Goal: Transaction & Acquisition: Book appointment/travel/reservation

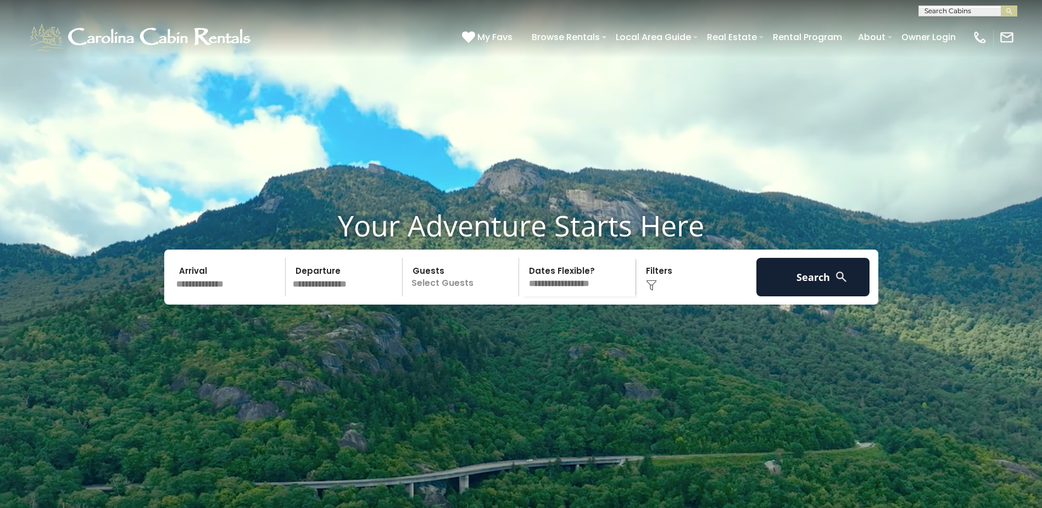
click at [325, 296] on input "text" at bounding box center [346, 277] width 114 height 38
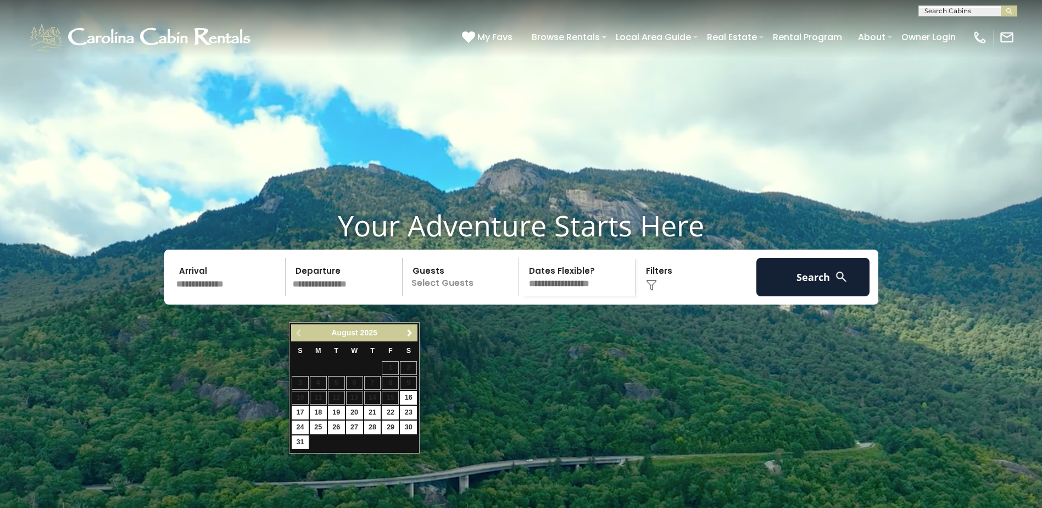
click at [408, 332] on span "Next" at bounding box center [410, 333] width 9 height 9
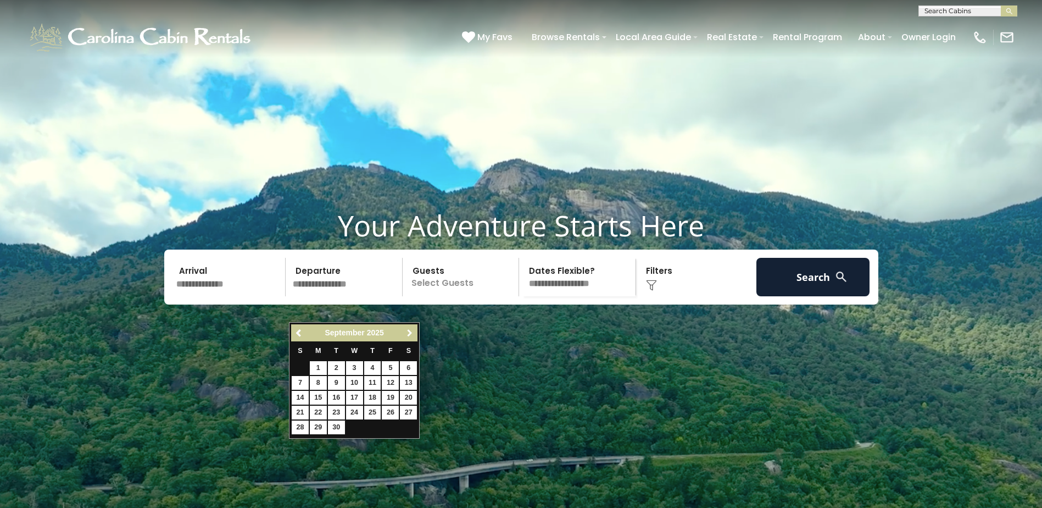
click at [408, 332] on span "Next" at bounding box center [410, 333] width 9 height 9
click at [303, 327] on link "Previous" at bounding box center [299, 333] width 14 height 14
click at [296, 334] on span "Previous" at bounding box center [299, 333] width 9 height 9
click at [295, 333] on span "Previous" at bounding box center [299, 333] width 9 height 9
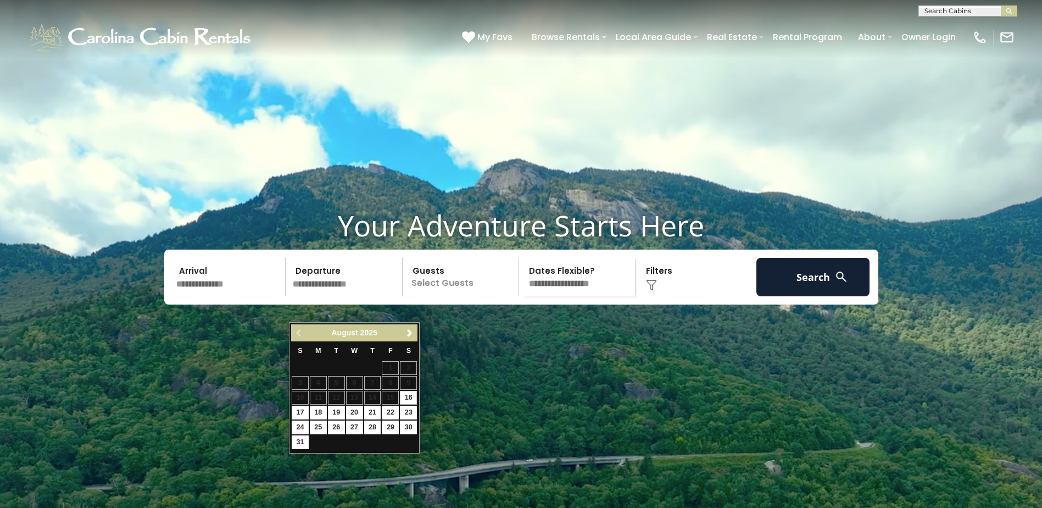
click at [295, 333] on div "Previous Next August 2025" at bounding box center [354, 332] width 126 height 17
click at [414, 335] on link "Next" at bounding box center [410, 333] width 14 height 14
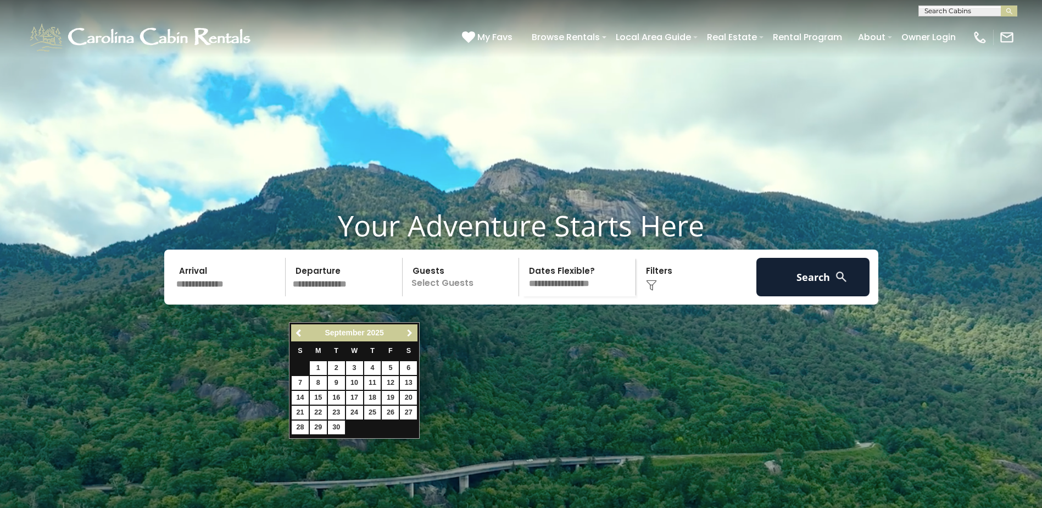
click at [413, 335] on span "Next" at bounding box center [410, 333] width 9 height 9
click at [294, 331] on link "Previous" at bounding box center [299, 333] width 14 height 14
click at [392, 398] on link "19" at bounding box center [390, 398] width 17 height 14
type input "*******"
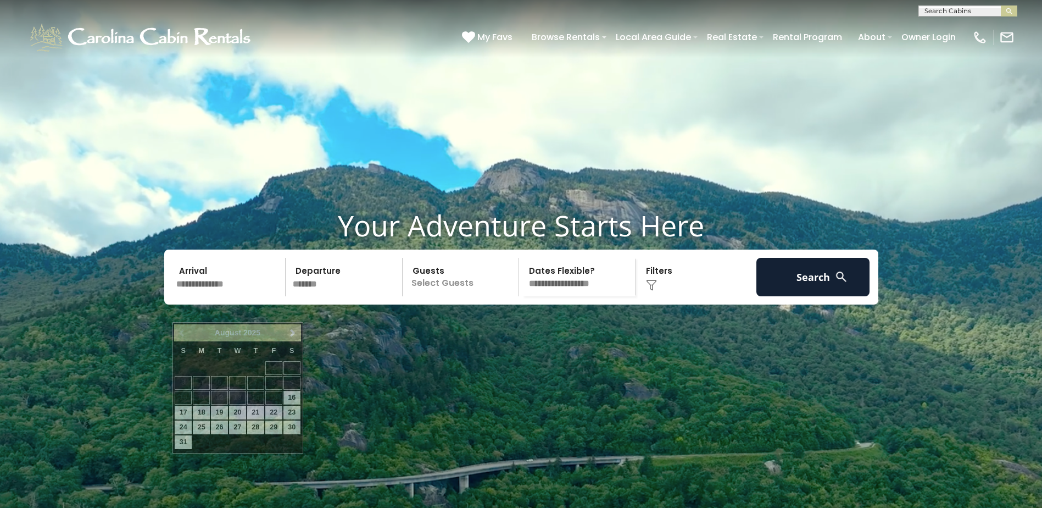
click at [215, 296] on input "text" at bounding box center [230, 277] width 114 height 38
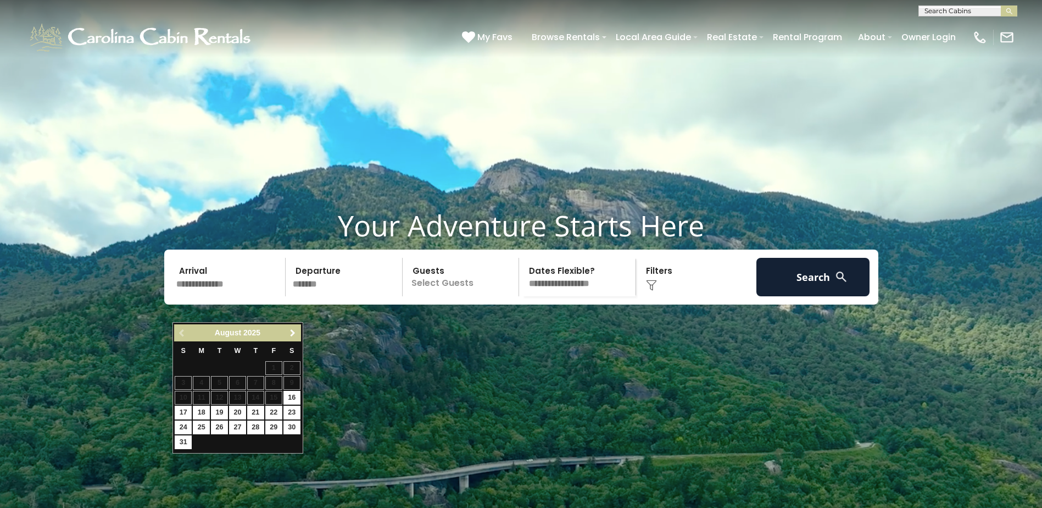
click at [296, 334] on span "Next" at bounding box center [293, 333] width 9 height 9
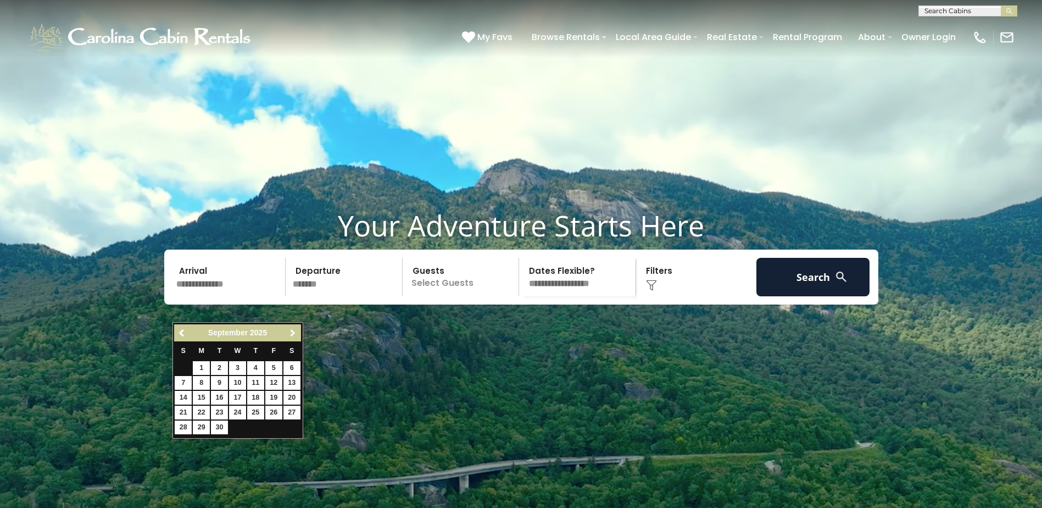
click at [296, 334] on span "Next" at bounding box center [293, 333] width 9 height 9
click at [295, 335] on span "Next" at bounding box center [293, 333] width 9 height 9
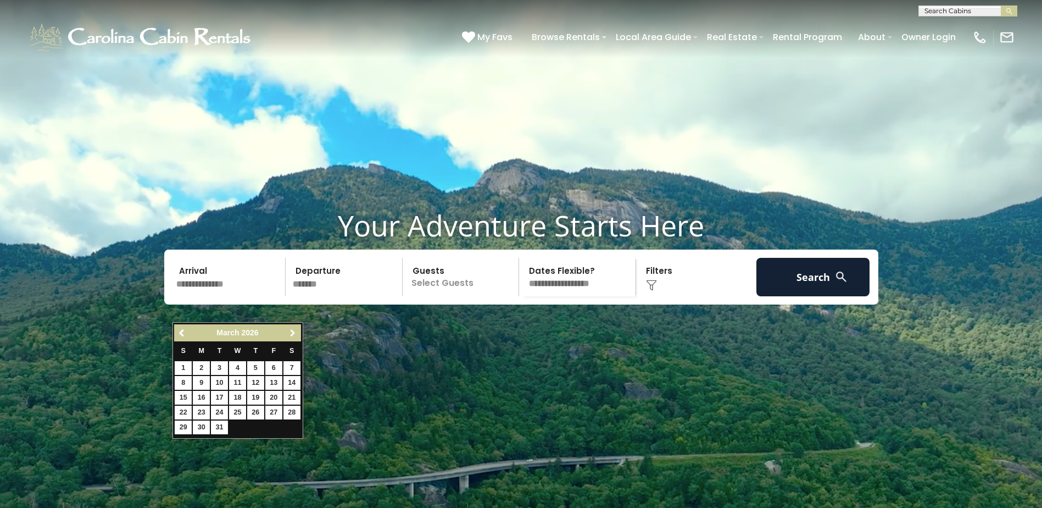
click at [295, 335] on span "Next" at bounding box center [293, 333] width 9 height 9
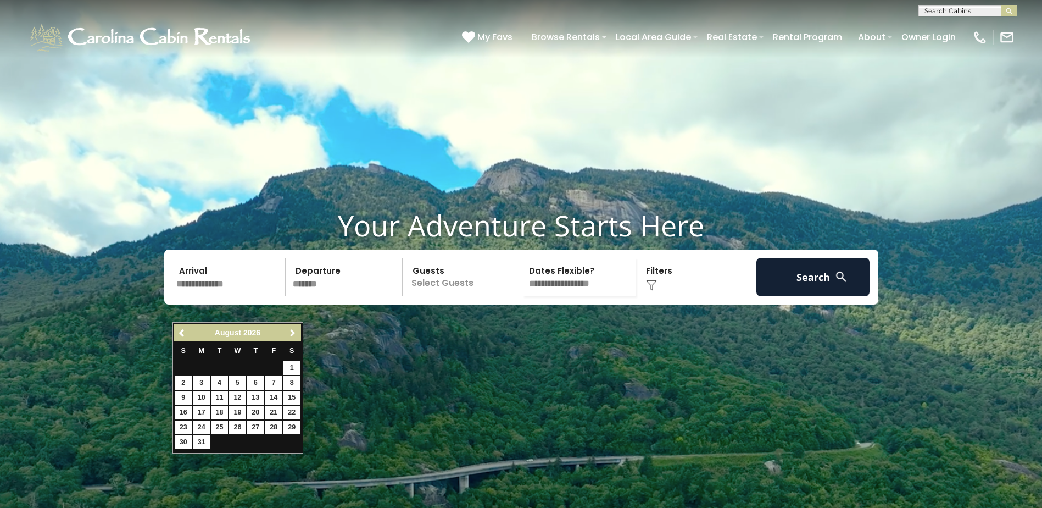
click at [295, 335] on span "Next" at bounding box center [293, 333] width 9 height 9
click at [275, 384] on link "11" at bounding box center [273, 383] width 17 height 14
type input "*******"
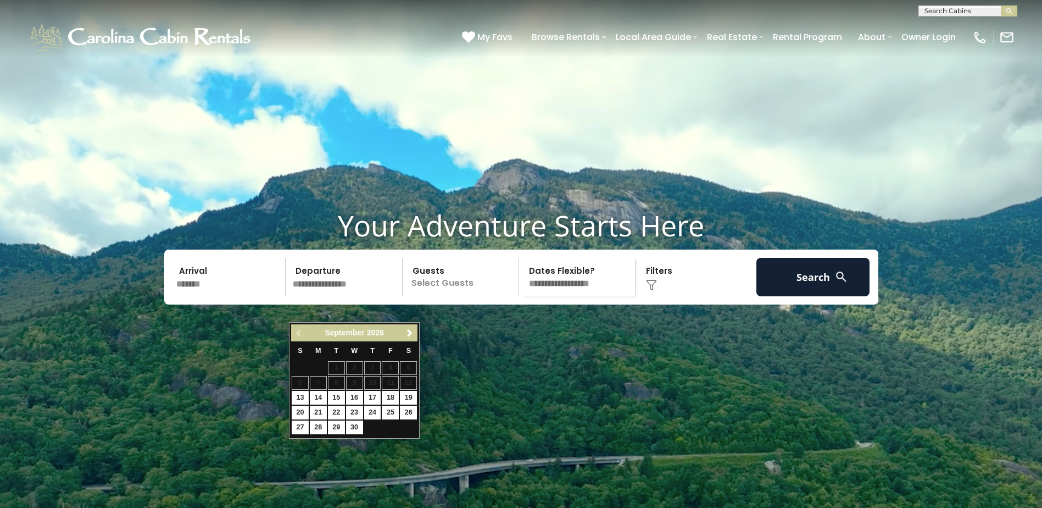
click at [606, 376] on video at bounding box center [521, 261] width 1042 height 522
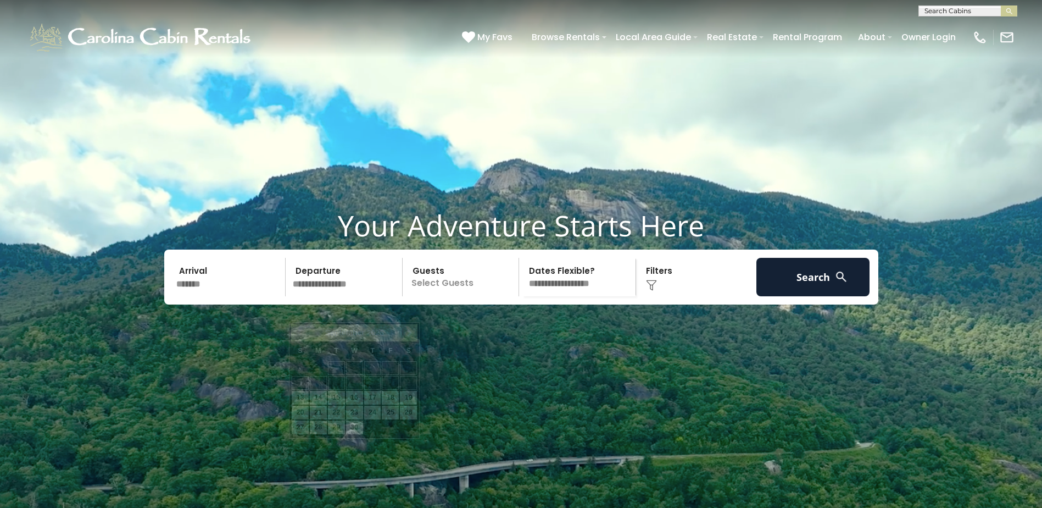
click at [342, 296] on input "text" at bounding box center [346, 277] width 114 height 38
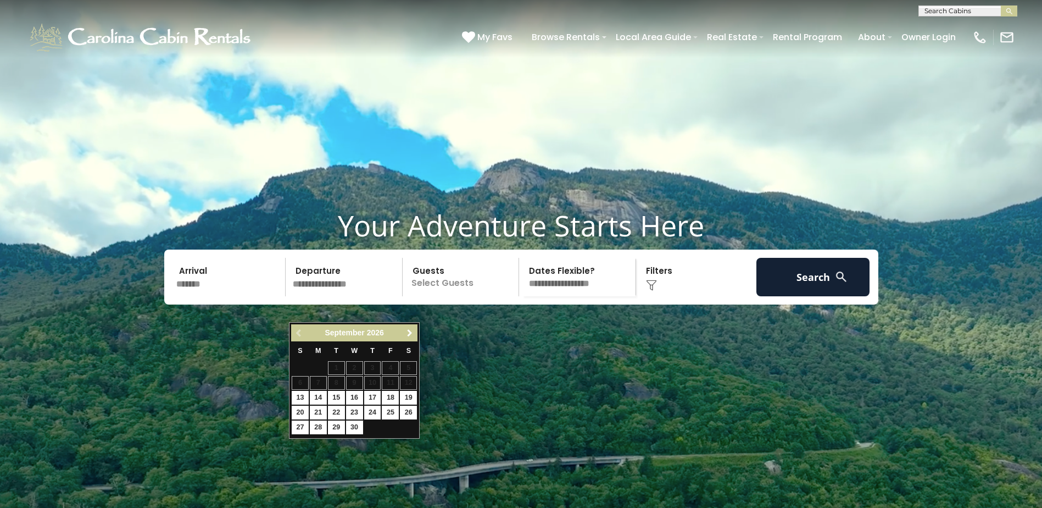
click at [408, 331] on span "Next" at bounding box center [410, 333] width 9 height 9
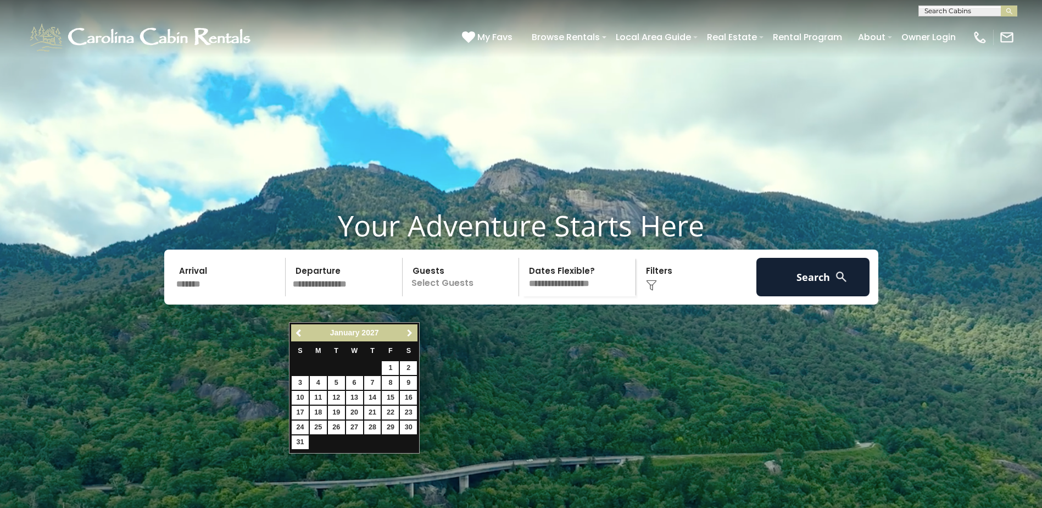
click at [408, 331] on span "Next" at bounding box center [410, 333] width 9 height 9
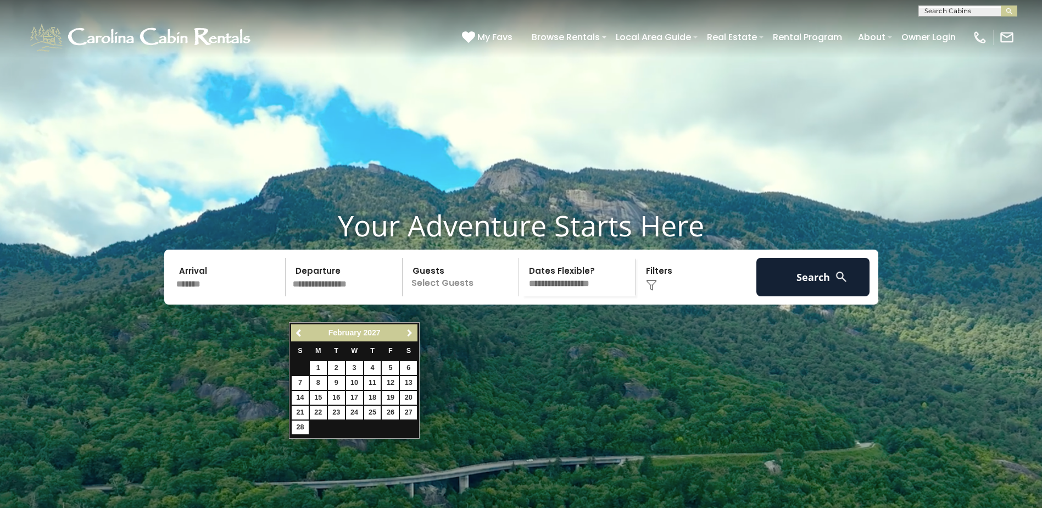
click at [408, 331] on span "Next" at bounding box center [410, 333] width 9 height 9
click at [299, 331] on span "Previous" at bounding box center [299, 333] width 9 height 9
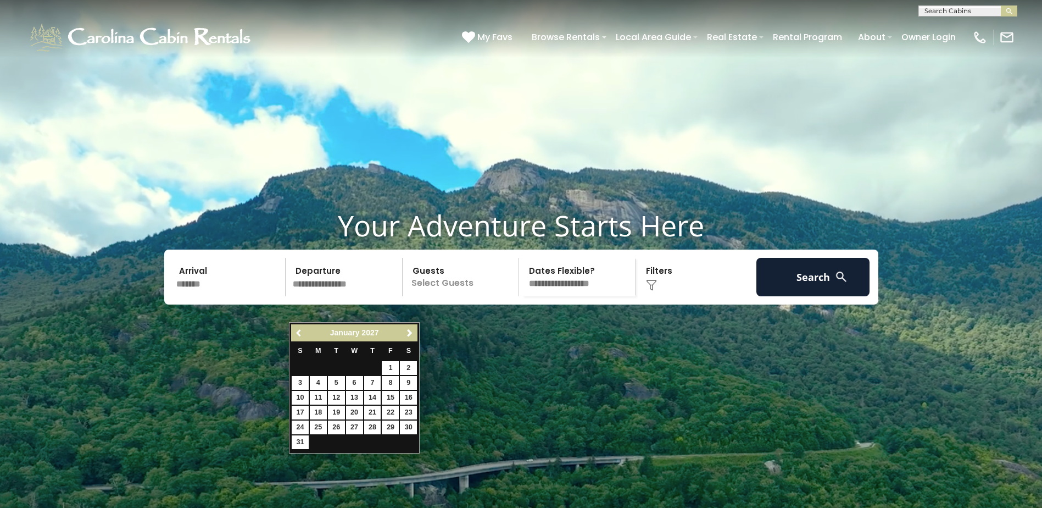
click at [299, 331] on span "Previous" at bounding box center [299, 333] width 9 height 9
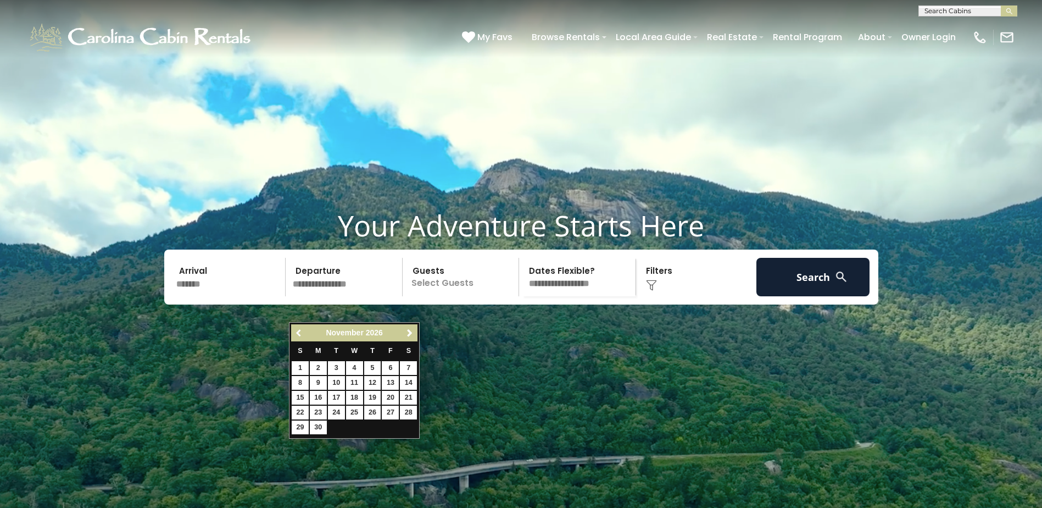
click at [299, 331] on span "Previous" at bounding box center [299, 333] width 9 height 9
click at [413, 396] on link "19" at bounding box center [408, 398] width 17 height 14
type input "*******"
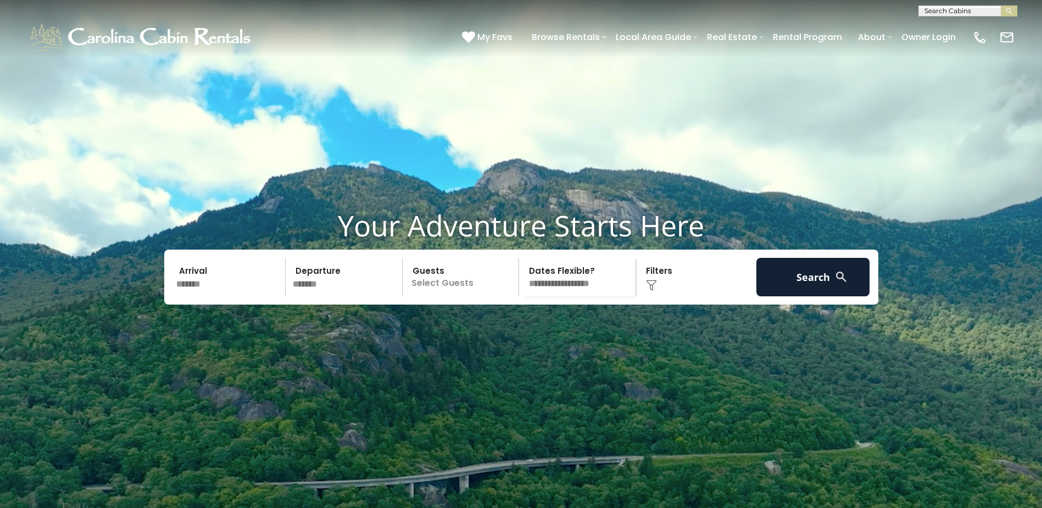
click at [439, 296] on p "Select Guests" at bounding box center [462, 277] width 113 height 38
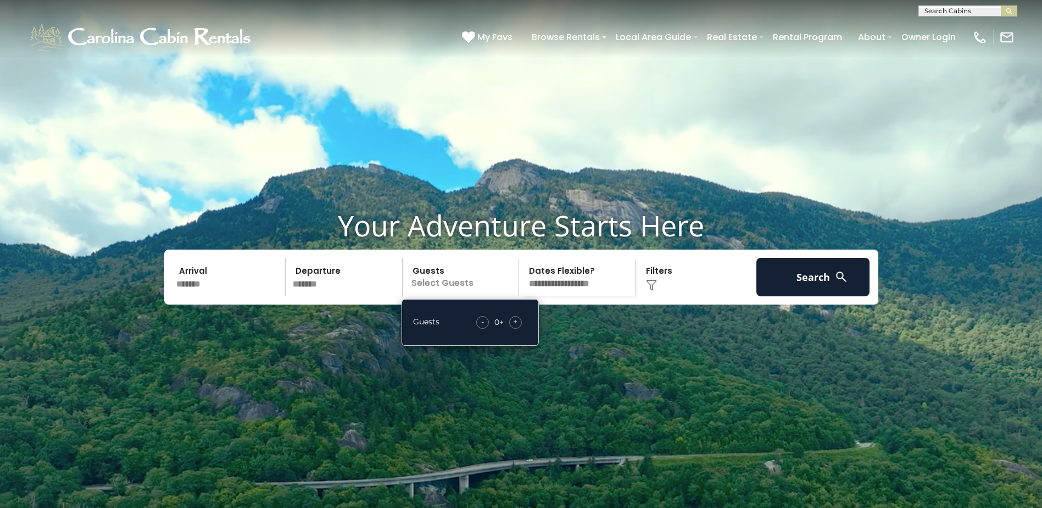
click at [515, 327] on span "+" at bounding box center [515, 321] width 4 height 11
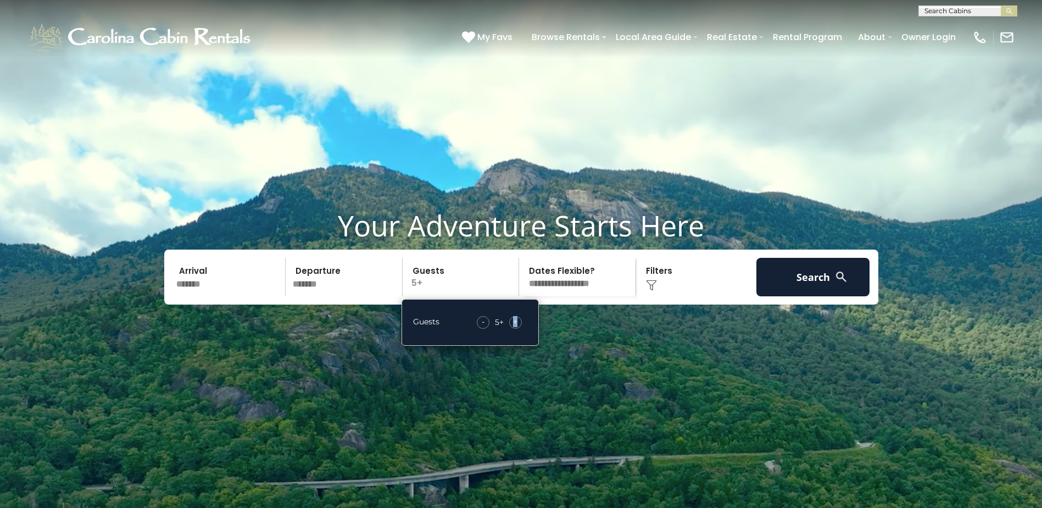
click at [515, 327] on span "+" at bounding box center [515, 321] width 4 height 11
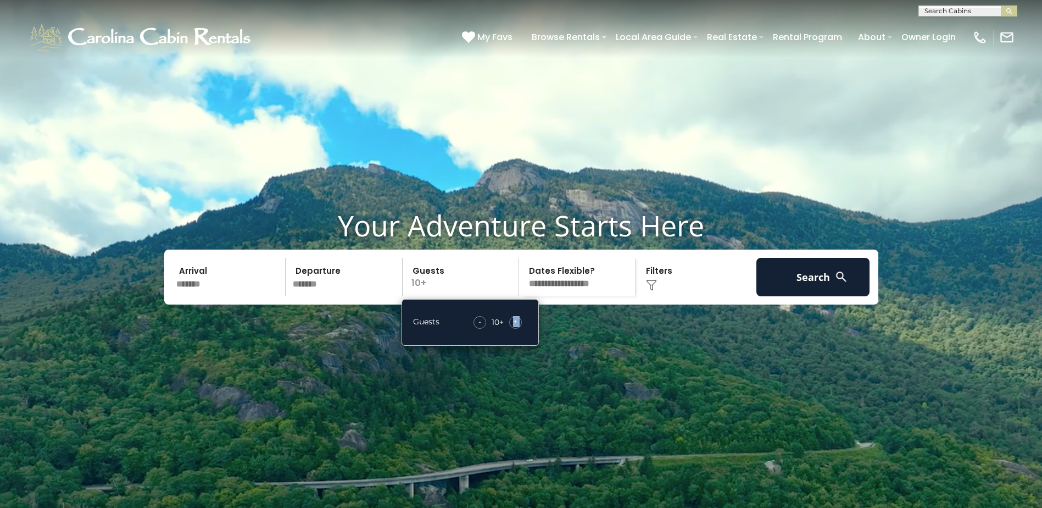
click at [515, 327] on span "+" at bounding box center [515, 321] width 4 height 11
click at [516, 327] on span "+" at bounding box center [515, 321] width 4 height 11
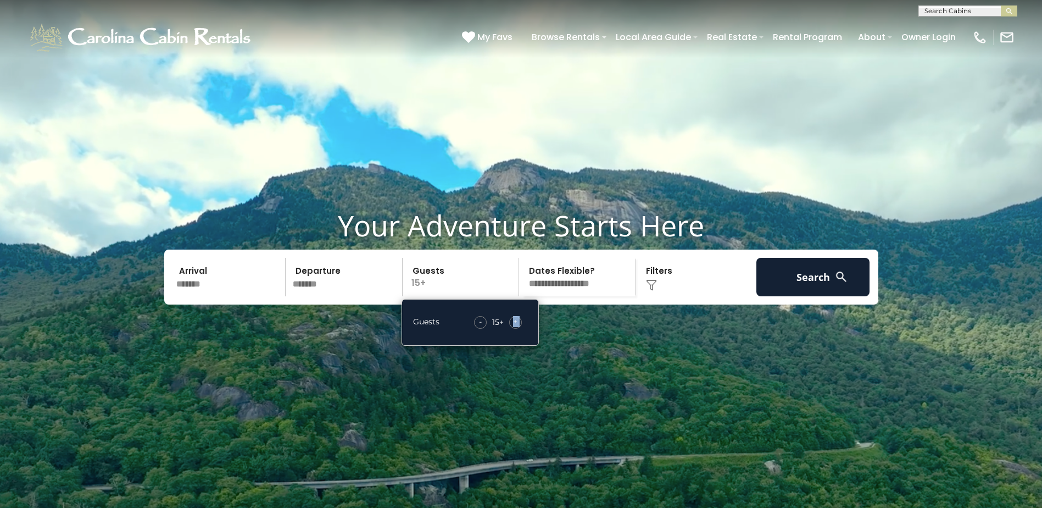
click at [516, 327] on span "+" at bounding box center [515, 321] width 4 height 11
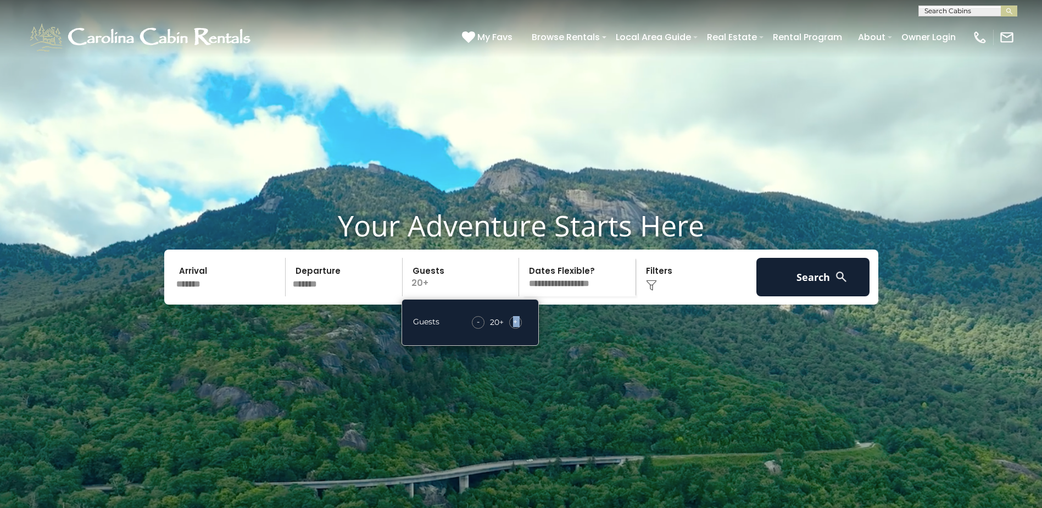
click at [516, 327] on span "+" at bounding box center [515, 321] width 4 height 11
click at [798, 296] on button "Search" at bounding box center [814, 277] width 114 height 38
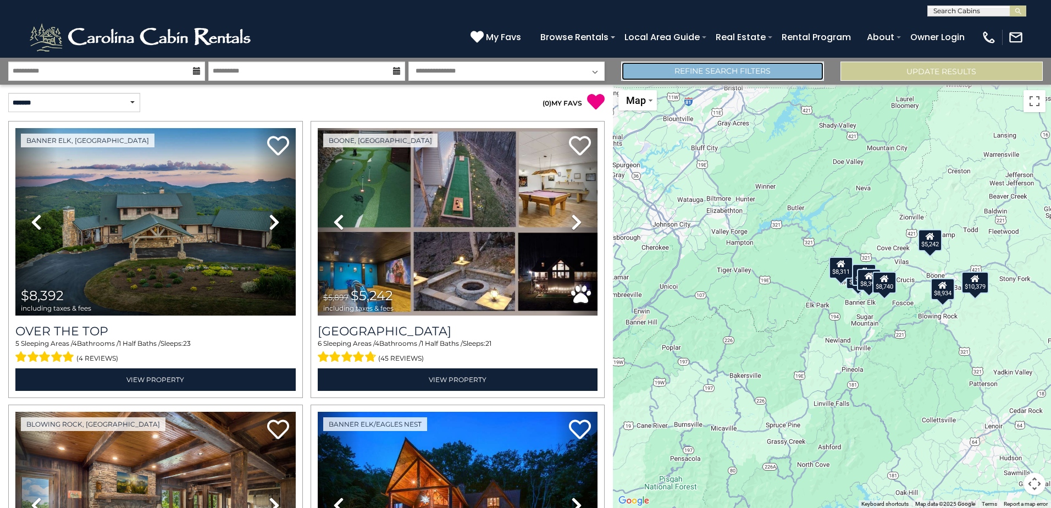
click at [674, 69] on link "Refine Search Filters" at bounding box center [722, 71] width 202 height 19
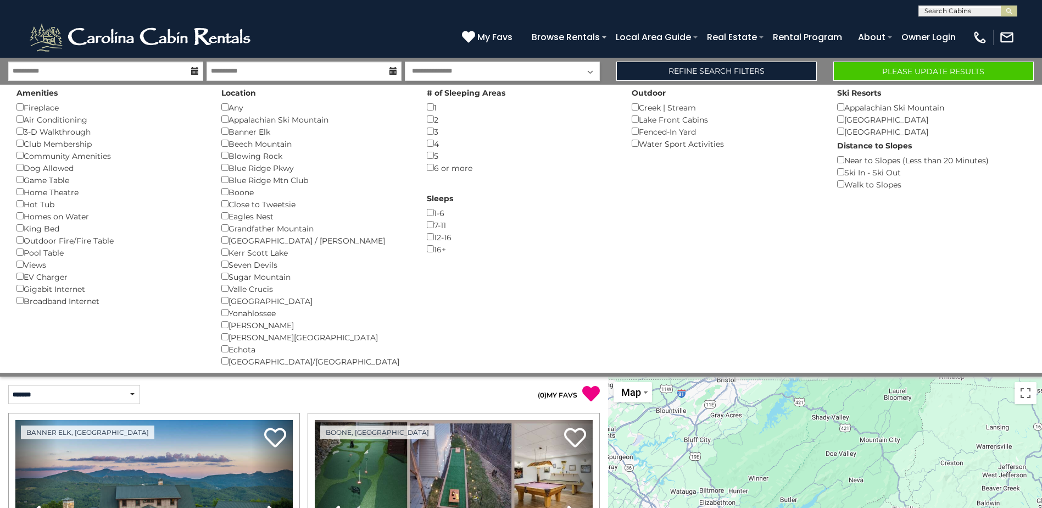
drag, startPoint x: 667, startPoint y: 204, endPoint x: 673, endPoint y: 204, distance: 6.6
click at [672, 205] on div "Amenities Fireplace () Air Conditioning () 3-D Walkthrough () Club Membership (…" at bounding box center [521, 229] width 1026 height 288
click at [886, 75] on button "Please Update Results" at bounding box center [934, 71] width 201 height 19
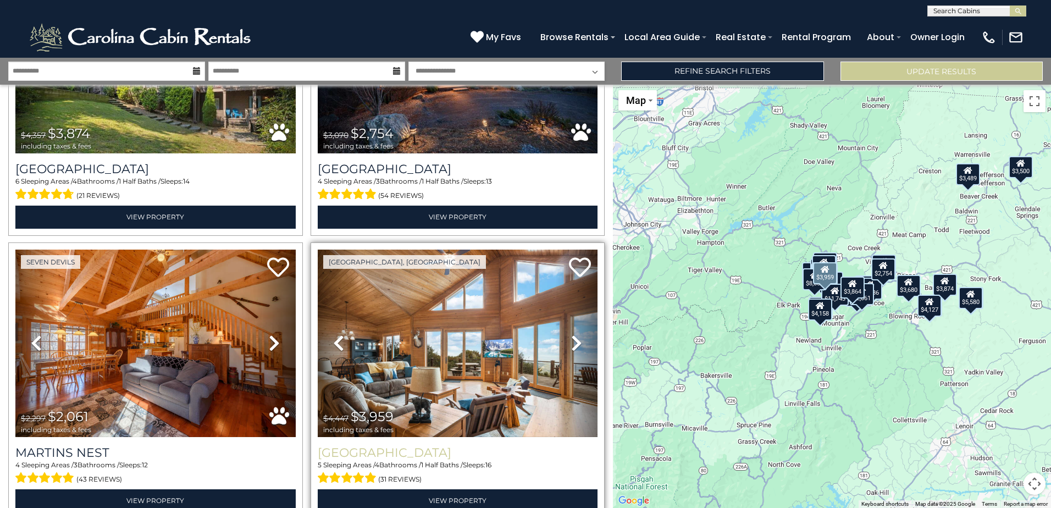
scroll to position [3897, 0]
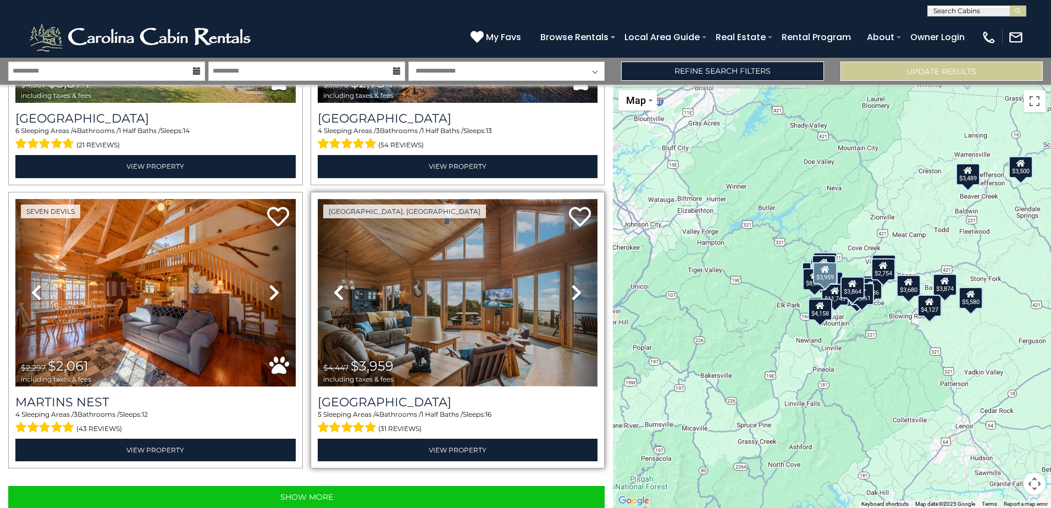
click at [423, 282] on img at bounding box center [458, 292] width 280 height 187
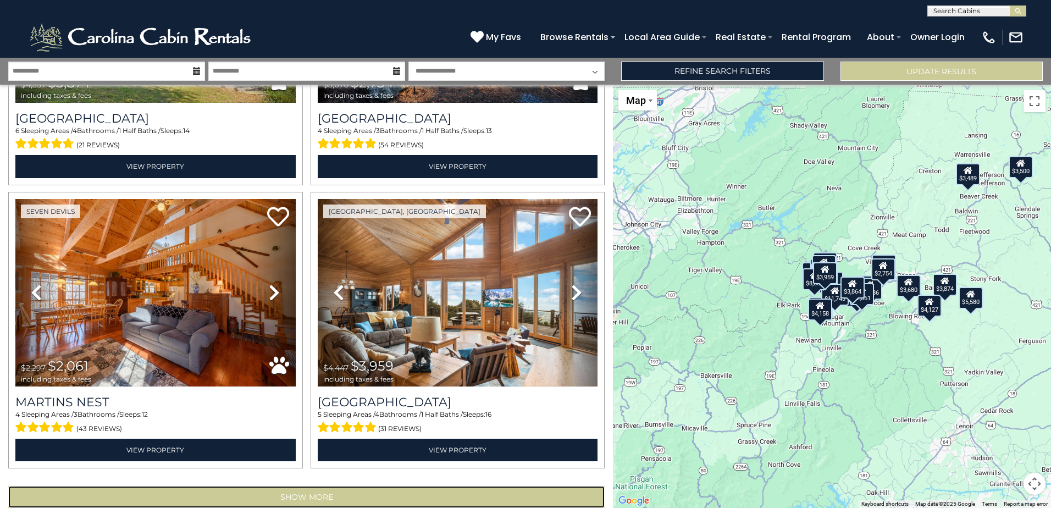
click at [376, 486] on button "Show More" at bounding box center [306, 497] width 596 height 22
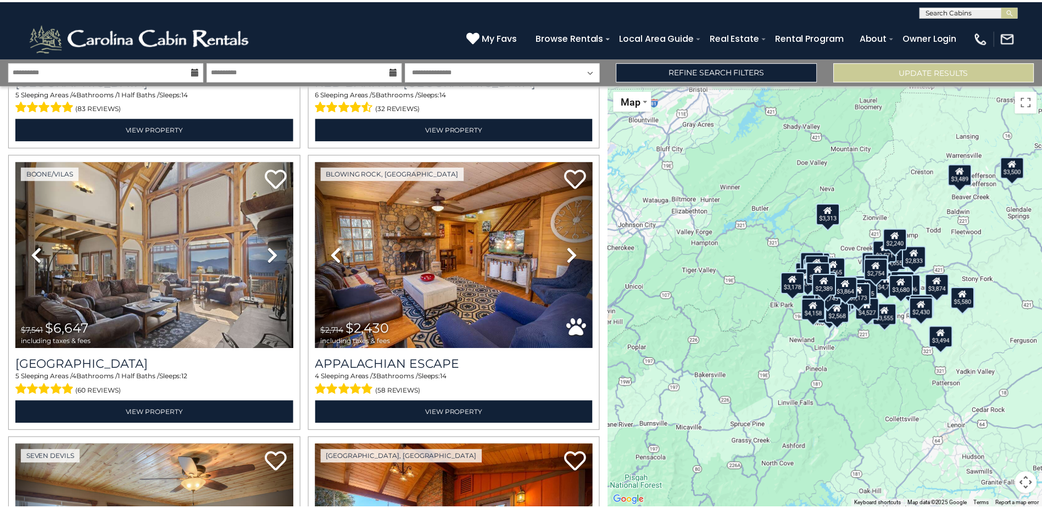
scroll to position [4447, 0]
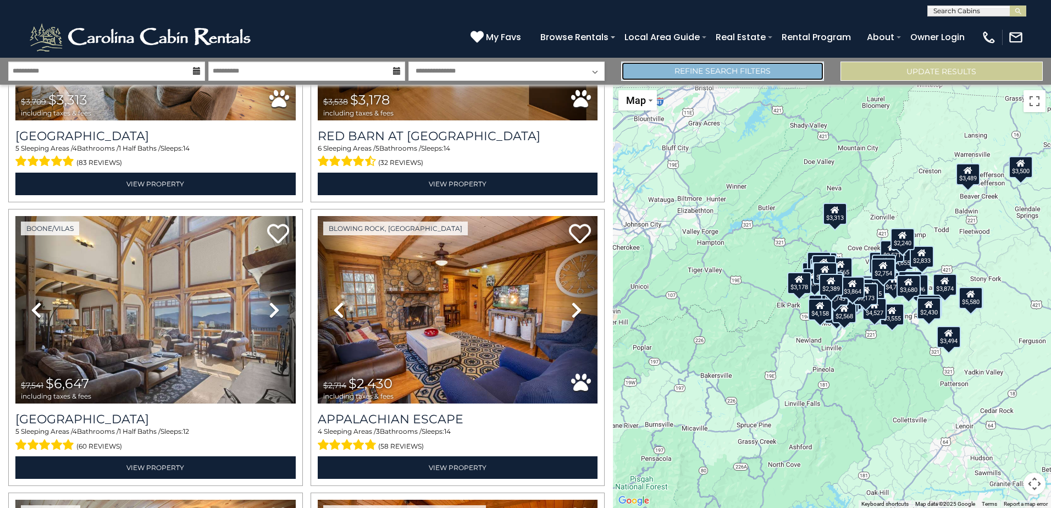
click at [710, 67] on link "Refine Search Filters" at bounding box center [722, 71] width 202 height 19
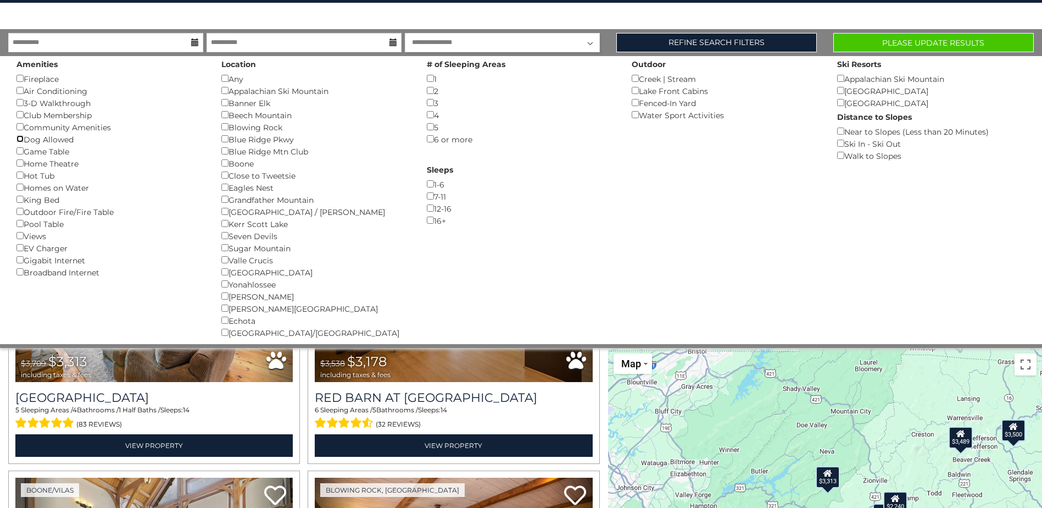
scroll to position [0, 0]
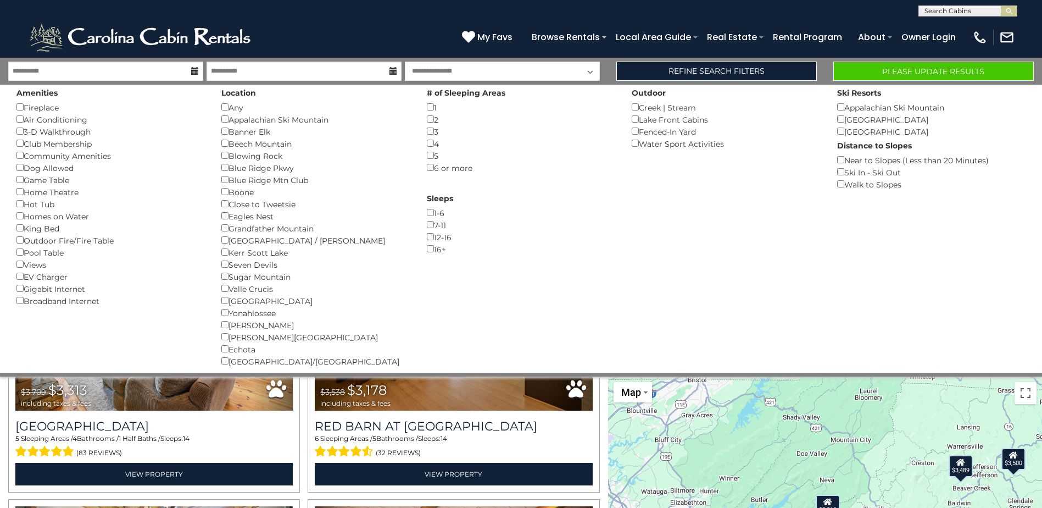
click at [636, 147] on div "Water Sport Activities ()" at bounding box center [726, 143] width 188 height 12
click at [845, 65] on button "Please Update Results" at bounding box center [934, 71] width 201 height 19
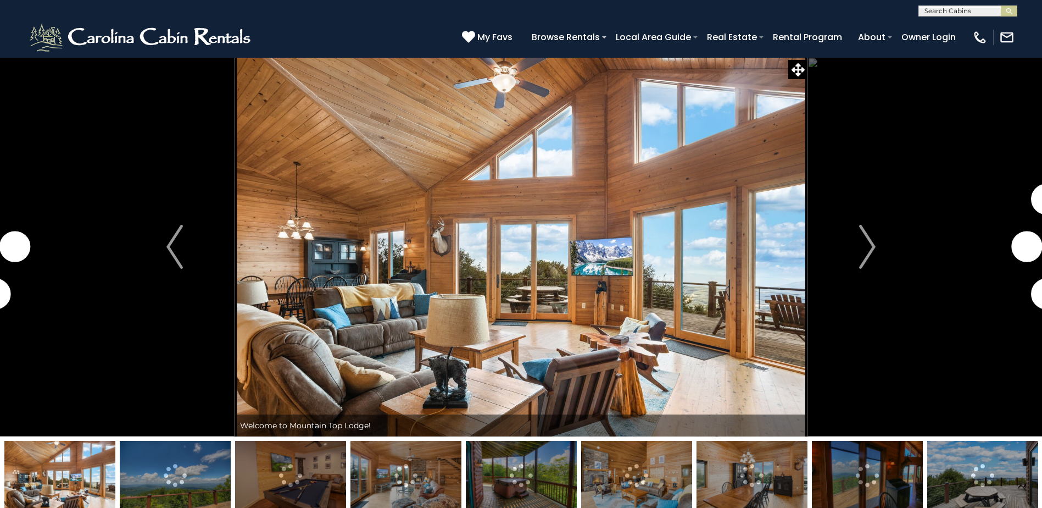
click at [187, 475] on img at bounding box center [175, 475] width 111 height 69
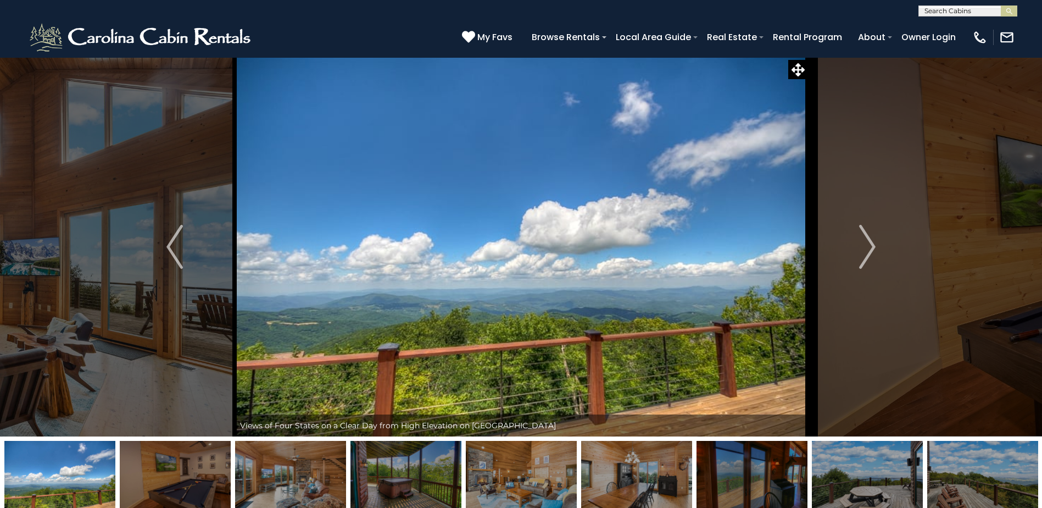
click at [320, 484] on img at bounding box center [290, 475] width 111 height 69
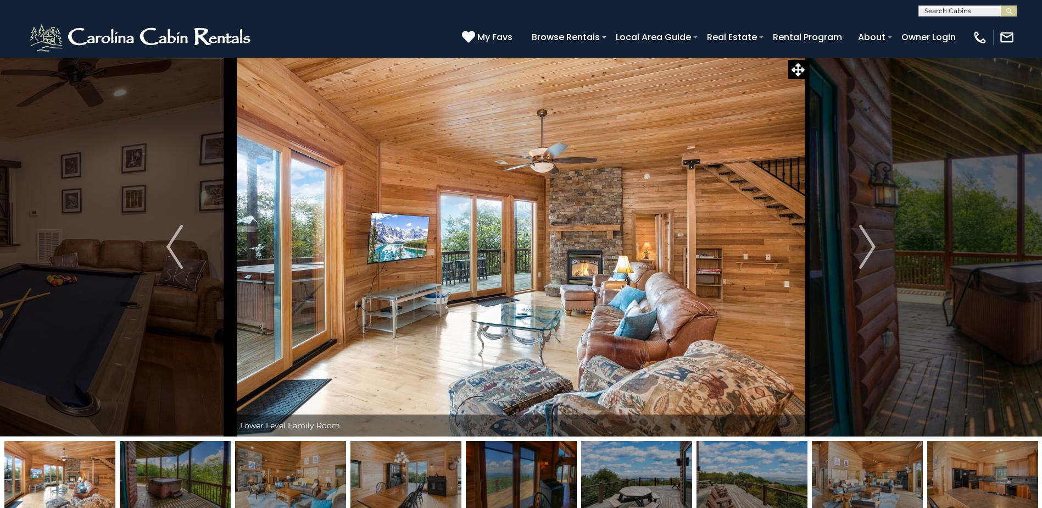
click at [291, 481] on img at bounding box center [290, 475] width 111 height 69
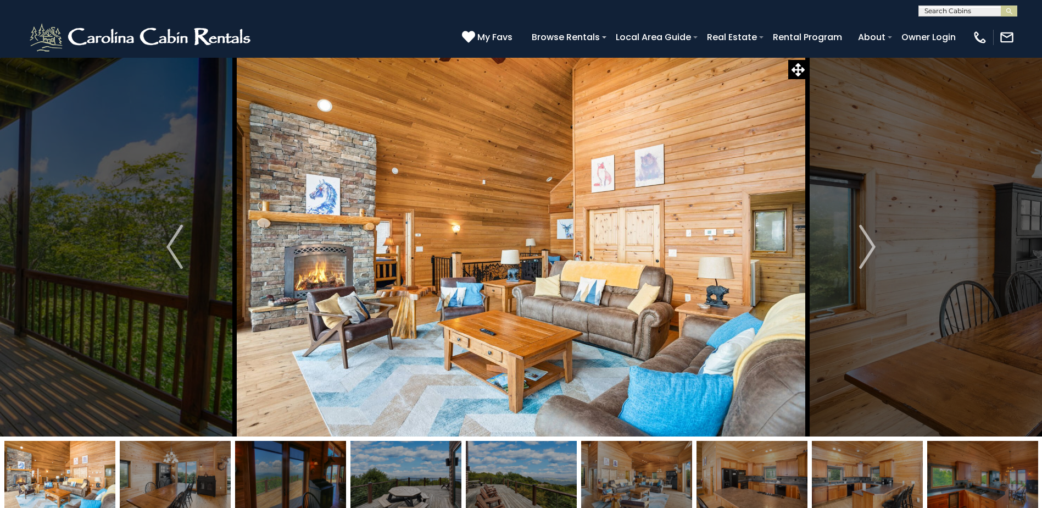
click at [375, 480] on img at bounding box center [406, 475] width 111 height 69
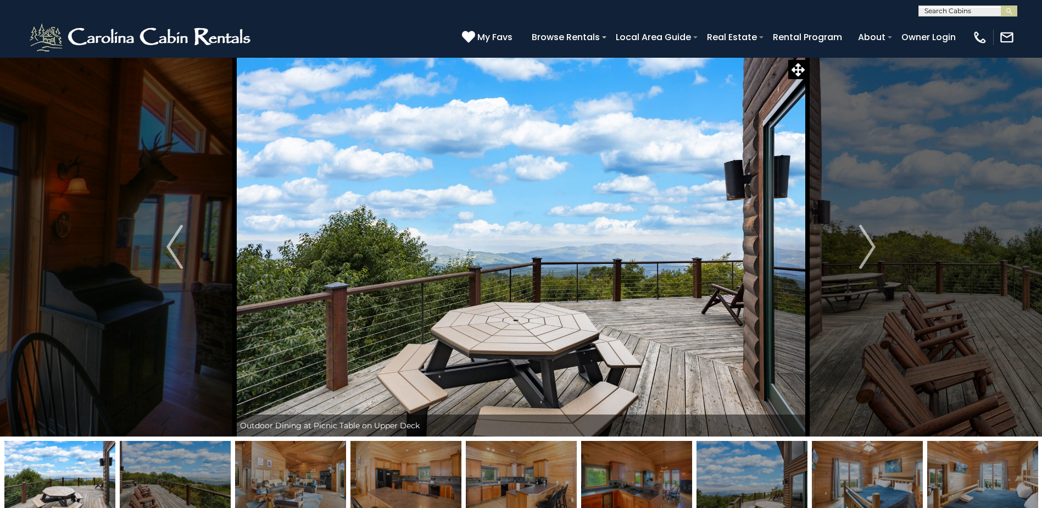
click at [559, 489] on img at bounding box center [521, 475] width 111 height 69
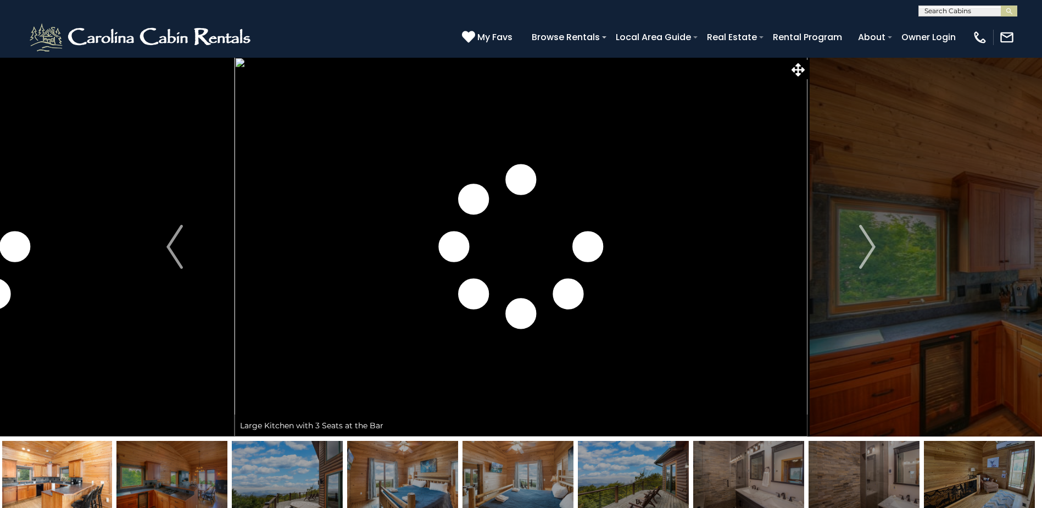
click at [608, 478] on img at bounding box center [633, 475] width 111 height 69
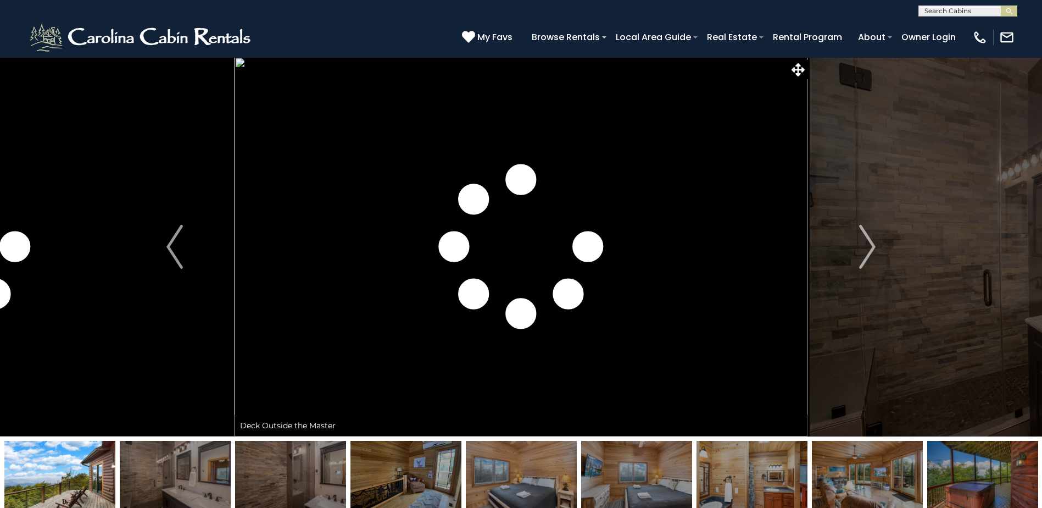
scroll to position [165, 0]
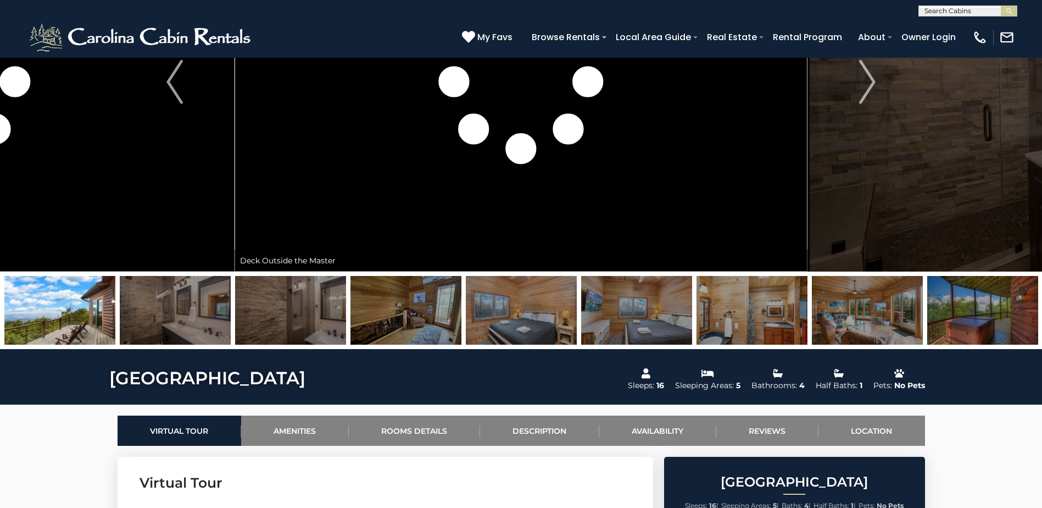
click at [655, 324] on img at bounding box center [636, 310] width 111 height 69
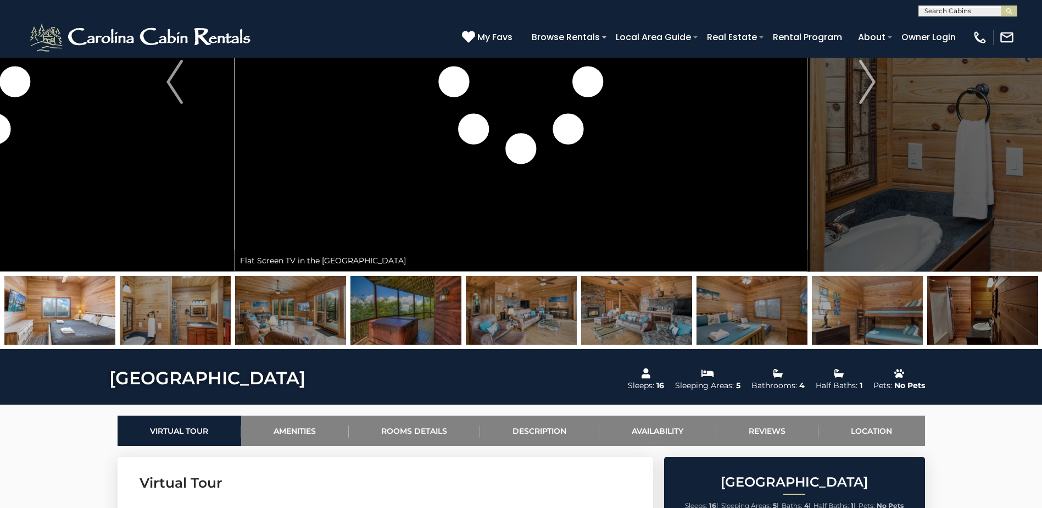
click at [403, 304] on img at bounding box center [406, 310] width 111 height 69
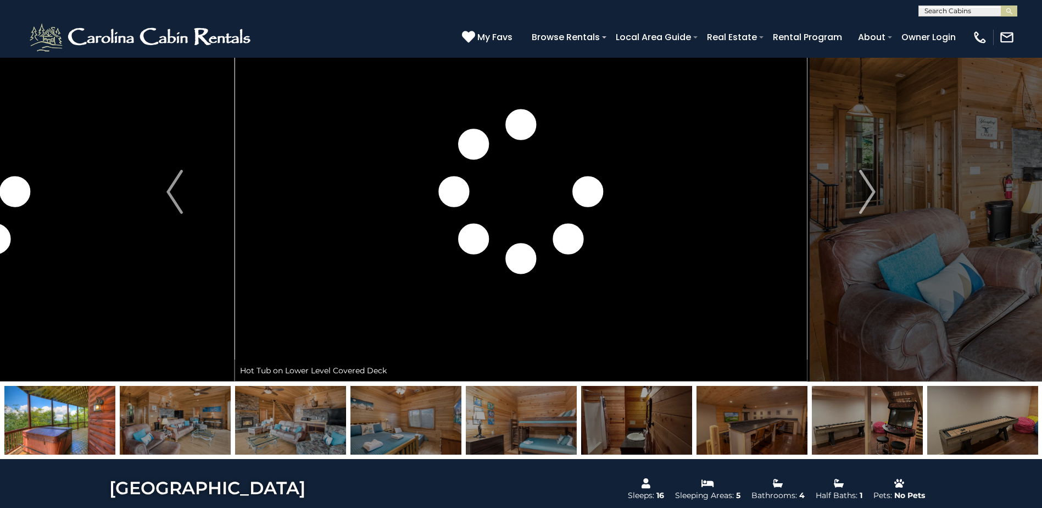
scroll to position [110, 0]
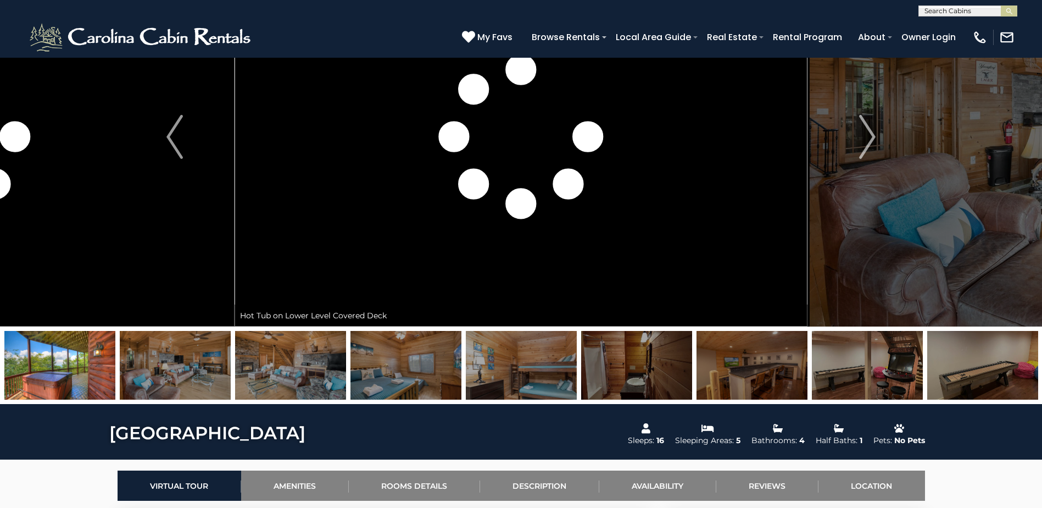
click at [842, 368] on img at bounding box center [867, 365] width 111 height 69
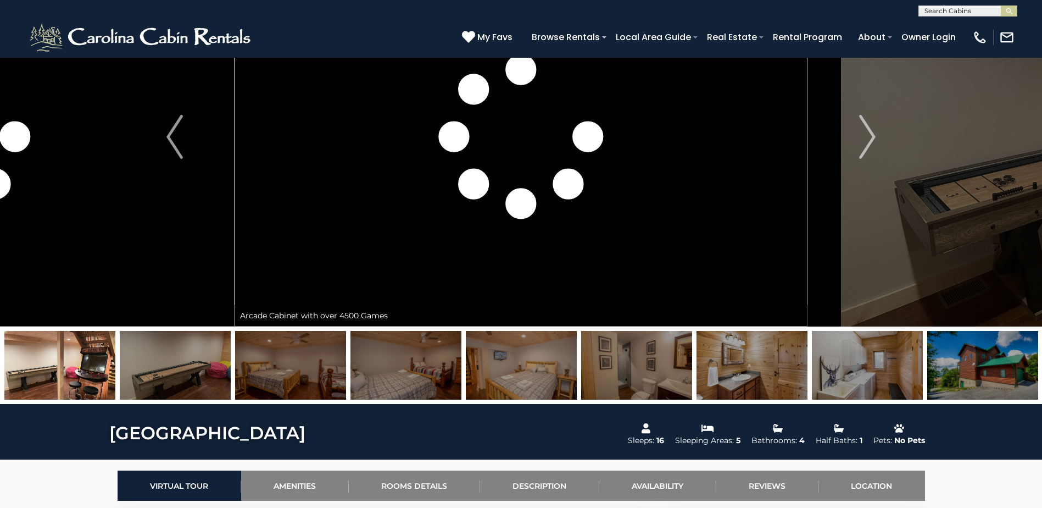
click at [862, 364] on img at bounding box center [867, 365] width 111 height 69
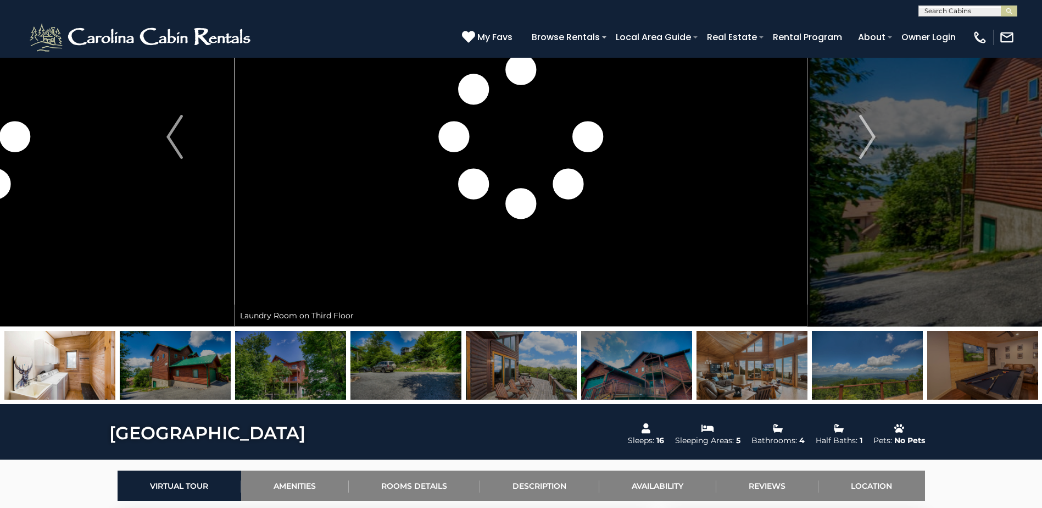
click at [862, 364] on img at bounding box center [867, 365] width 111 height 69
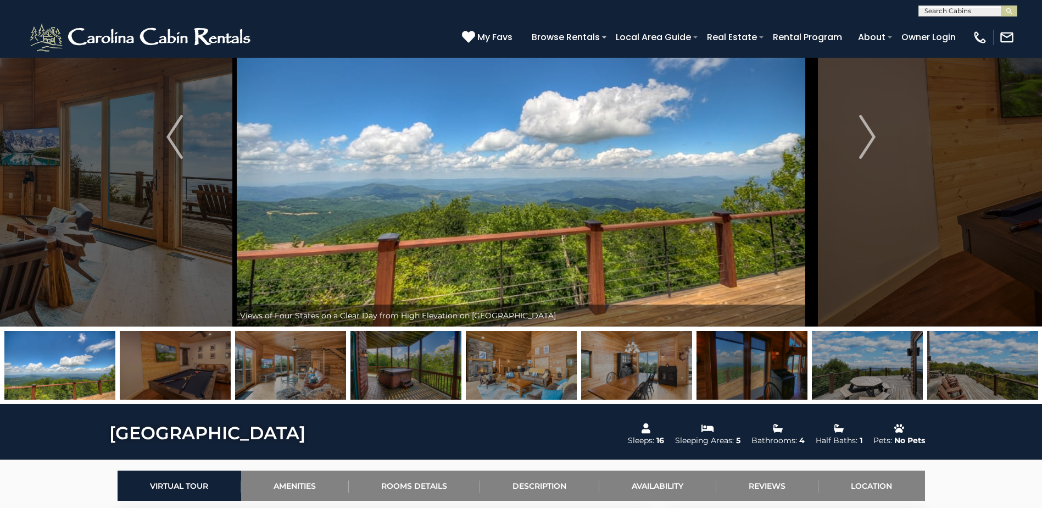
click at [868, 366] on img at bounding box center [867, 365] width 111 height 69
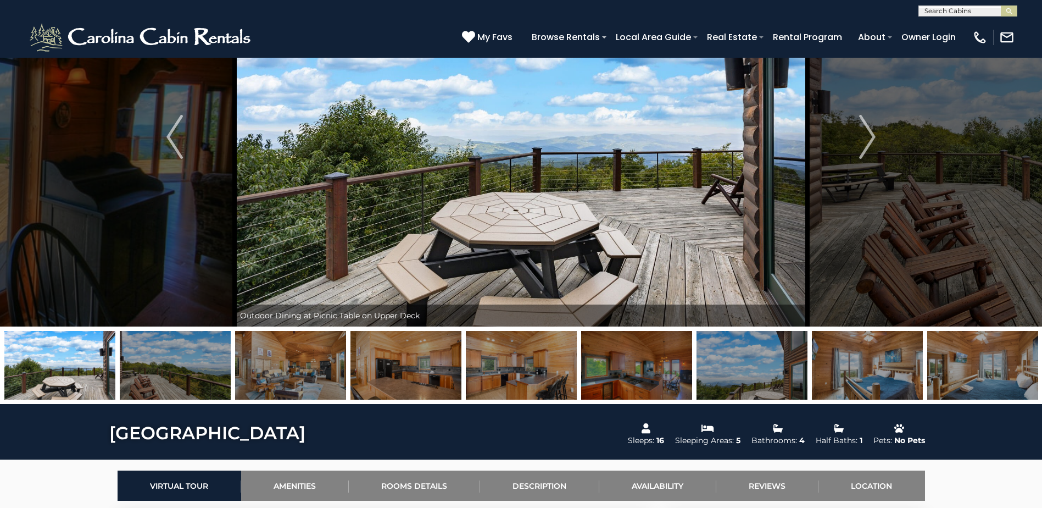
click at [868, 366] on img at bounding box center [867, 365] width 111 height 69
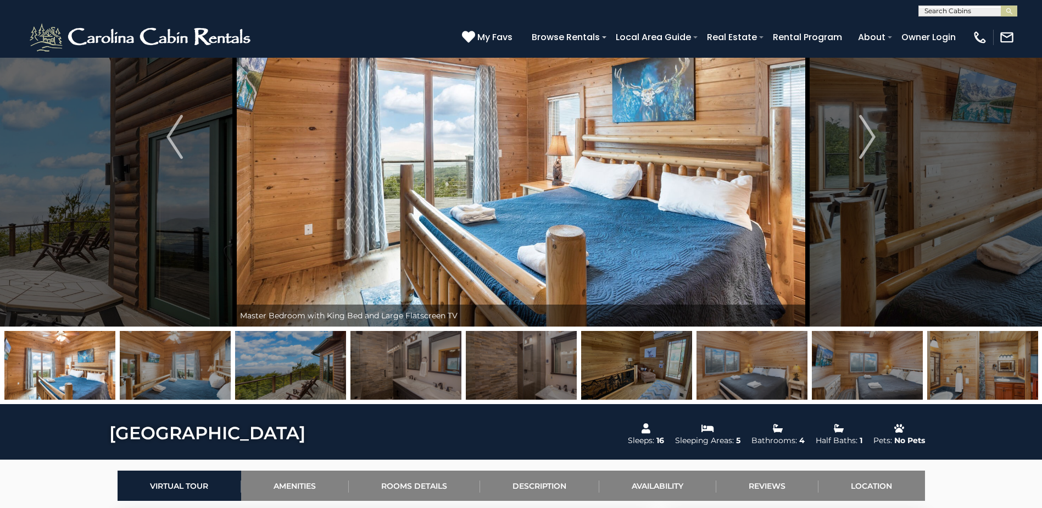
click at [868, 366] on img at bounding box center [867, 365] width 111 height 69
